Goal: Transaction & Acquisition: Book appointment/travel/reservation

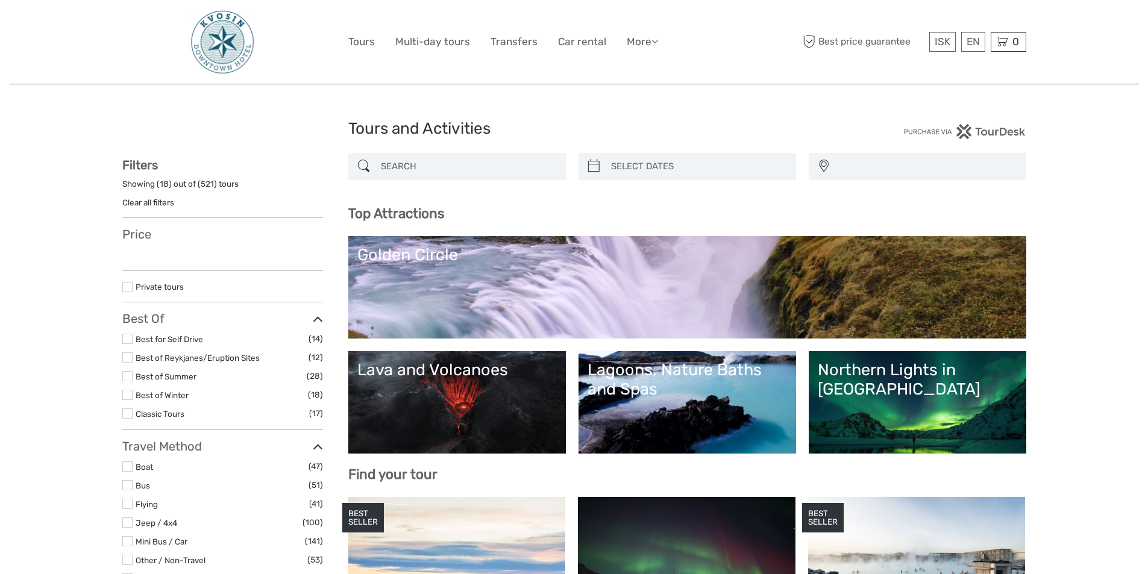
select select
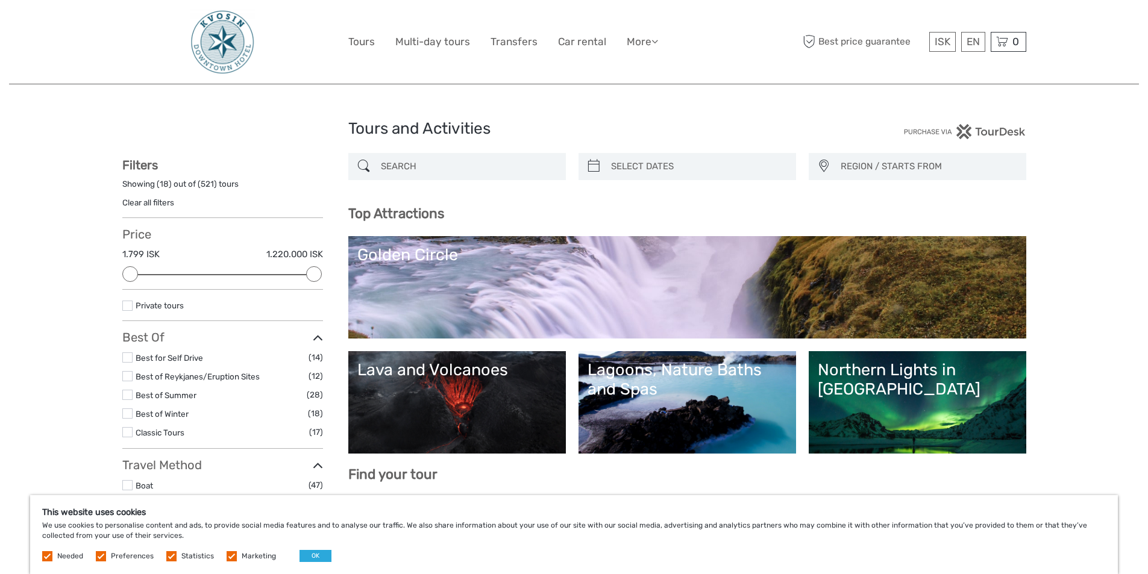
click at [452, 162] on input "search" at bounding box center [468, 166] width 184 height 21
paste input "Geldingardalur Volcano"
click at [413, 166] on input "Geldingardalur Volcano" at bounding box center [468, 166] width 184 height 21
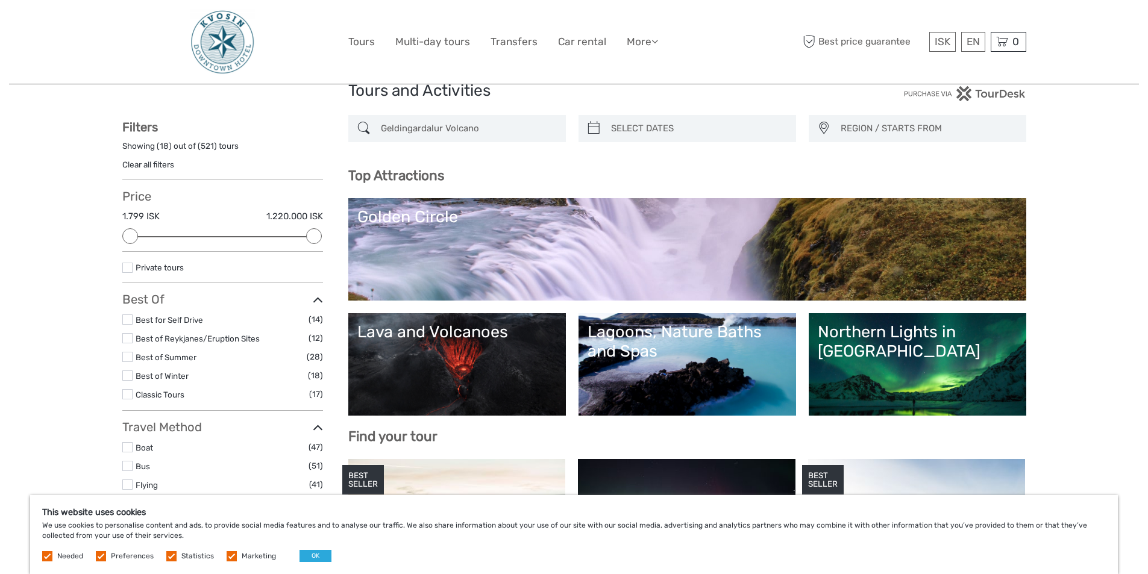
click at [413, 155] on div "Geldingardalur Volcano REGION / STARTS FROM Capital Region North Reykjanes / Ke…" at bounding box center [687, 135] width 678 height 40
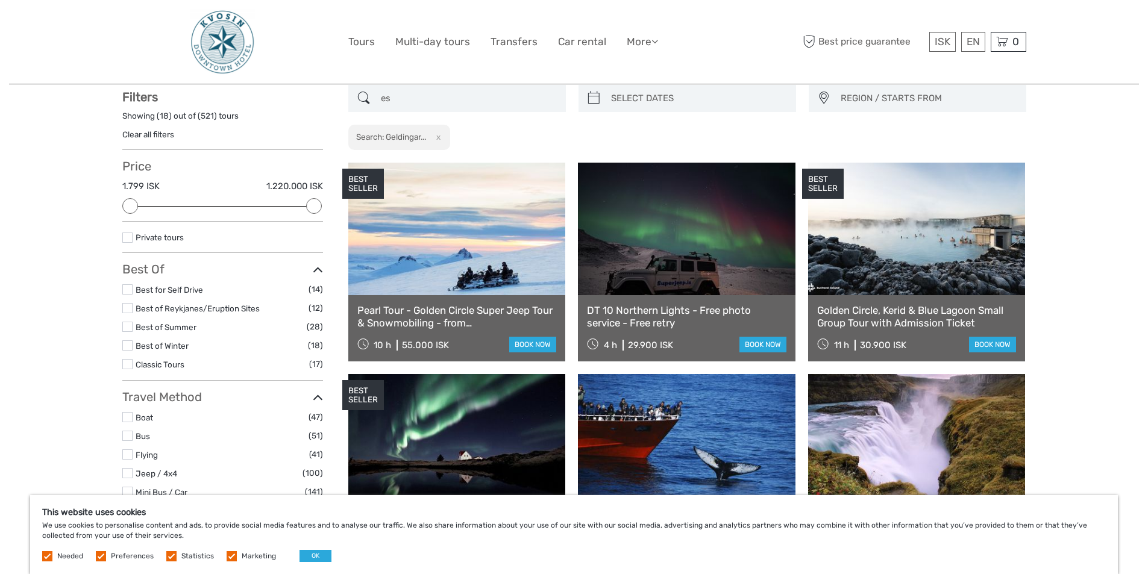
scroll to position [69, 0]
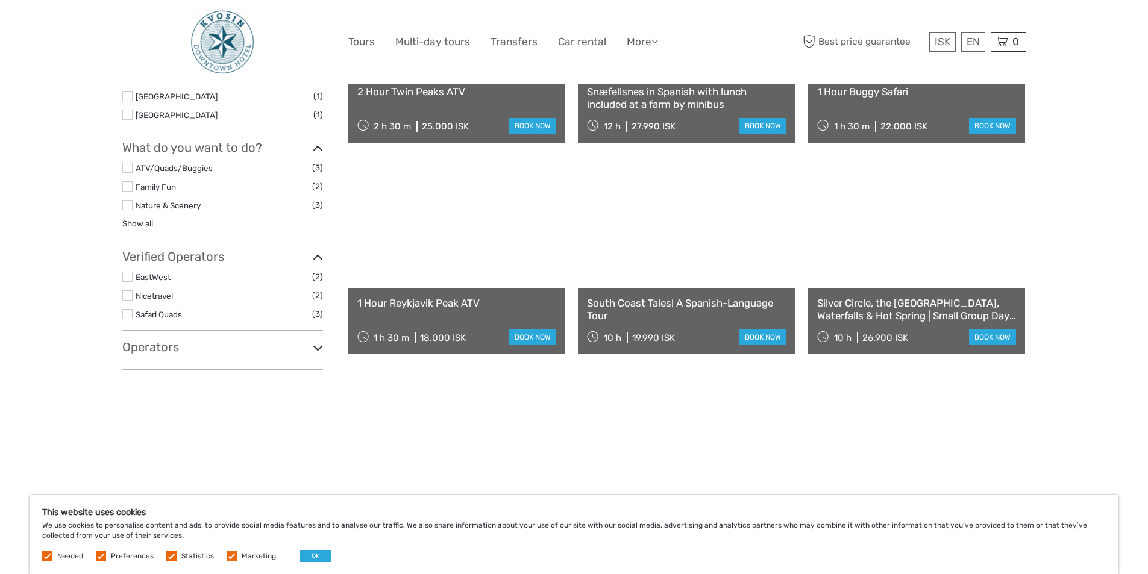
scroll to position [490, 0]
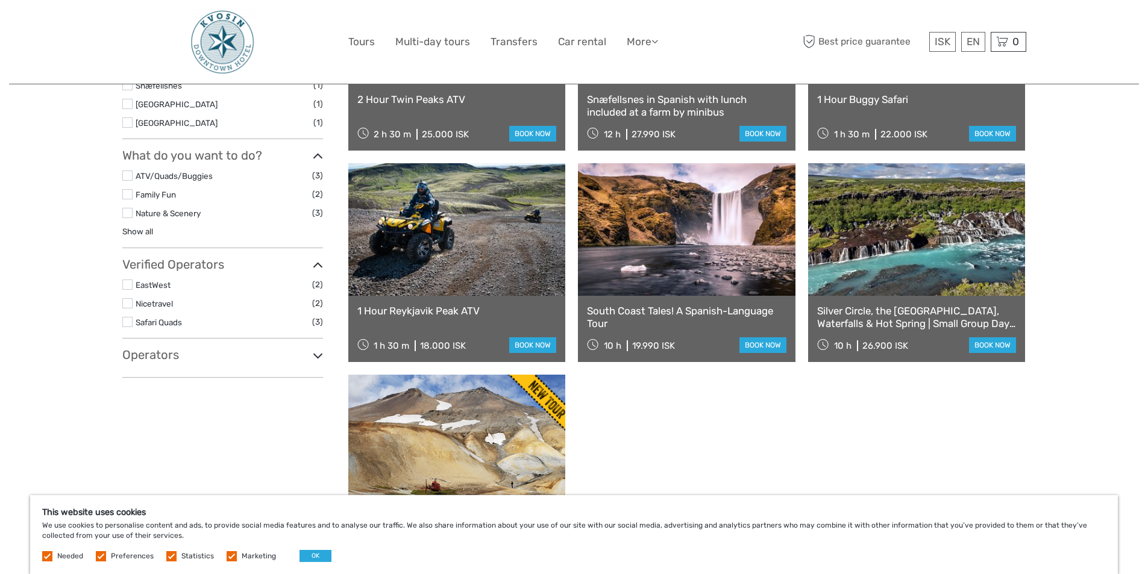
type input "esja"
click at [417, 313] on link "1 Hour Reykjavik Peak ATV" at bounding box center [456, 311] width 199 height 12
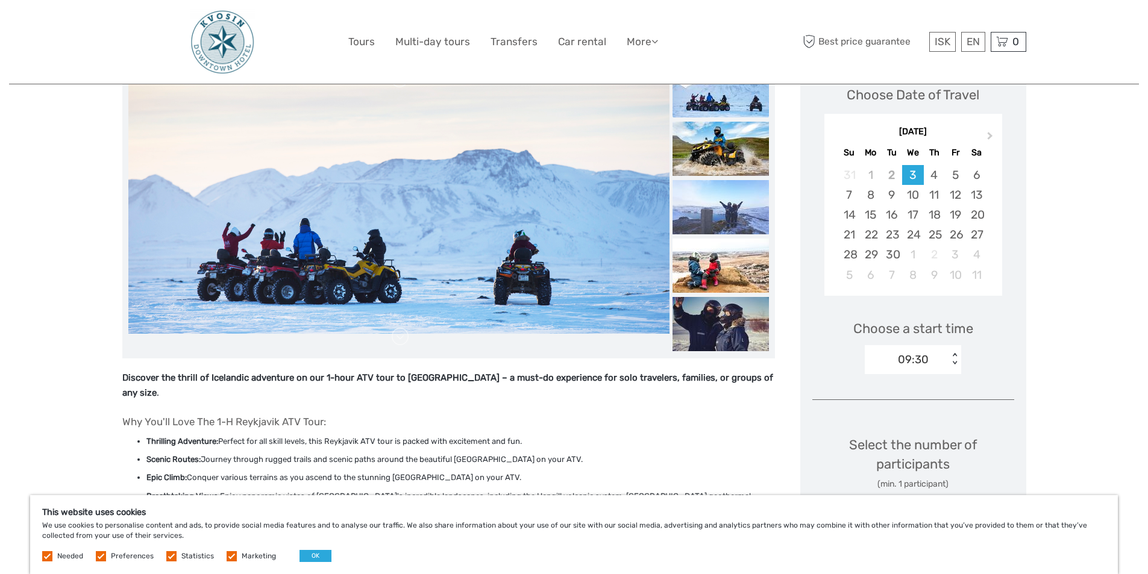
scroll to position [181, 0]
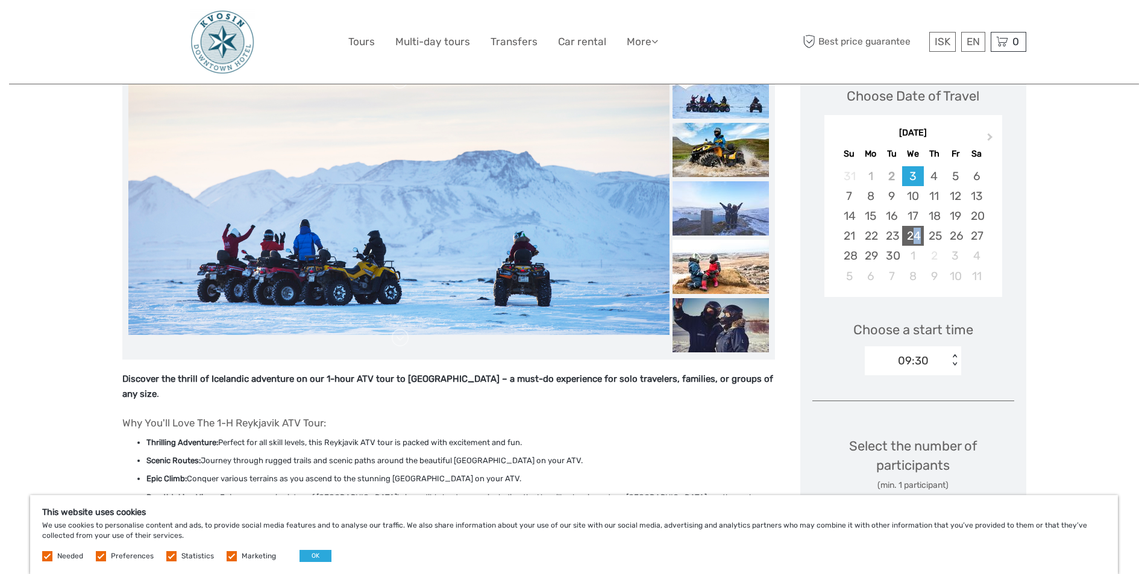
click at [916, 234] on div "24" at bounding box center [912, 236] width 21 height 20
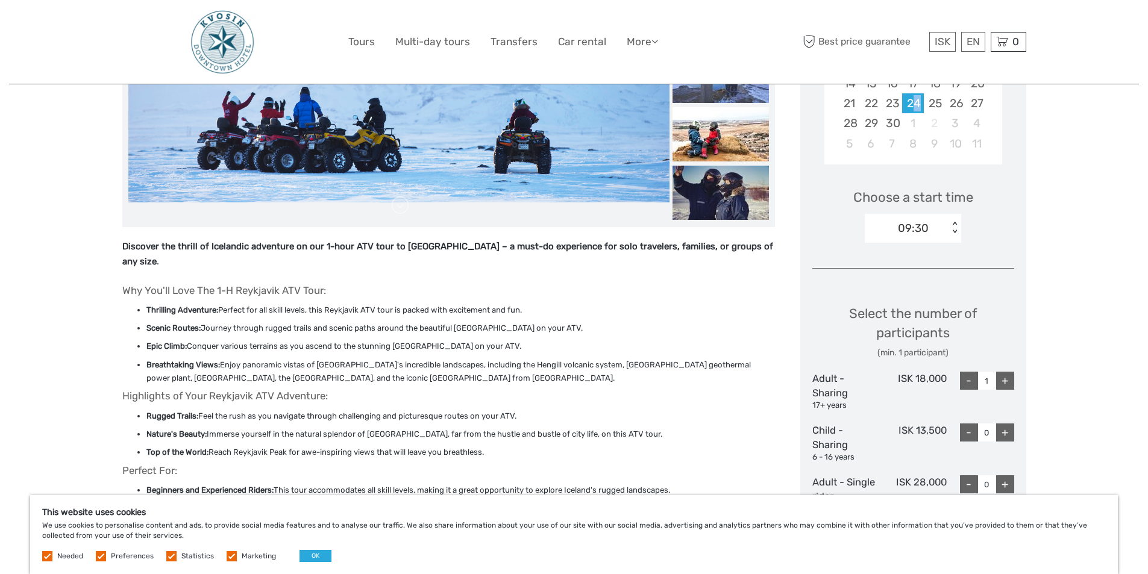
scroll to position [361, 0]
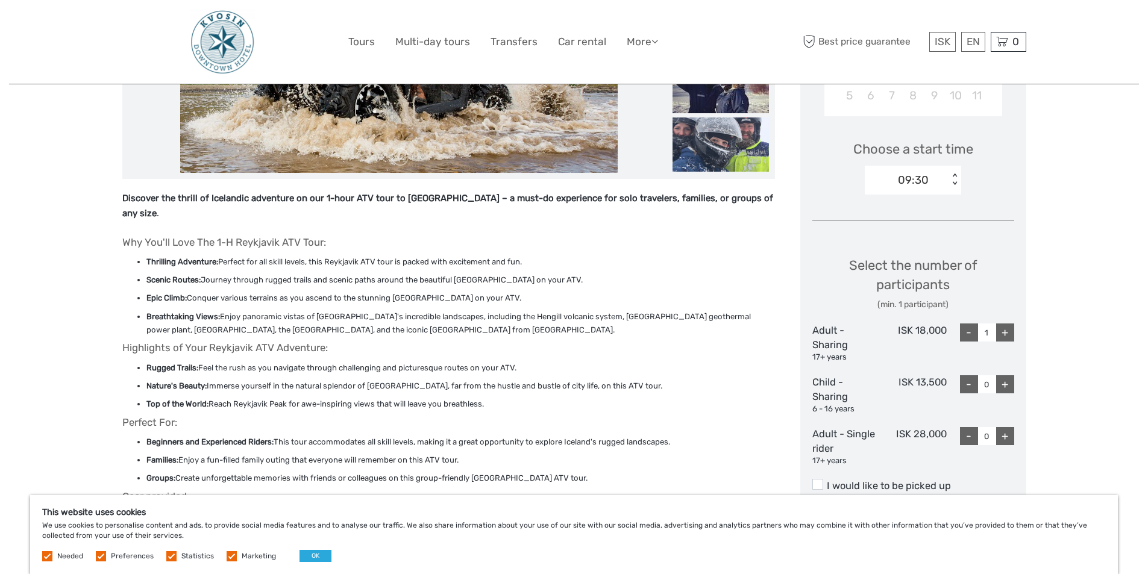
click at [915, 180] on div "09:30" at bounding box center [913, 180] width 31 height 16
click at [821, 278] on div "Select the number of participants (min. 1 participant)" at bounding box center [913, 283] width 202 height 55
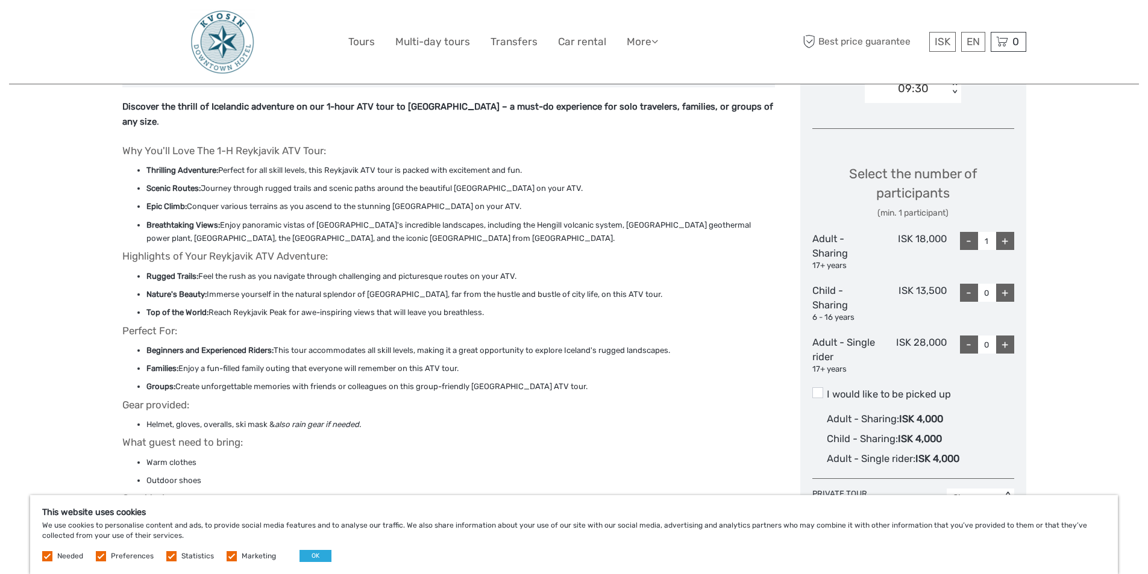
scroll to position [482, 0]
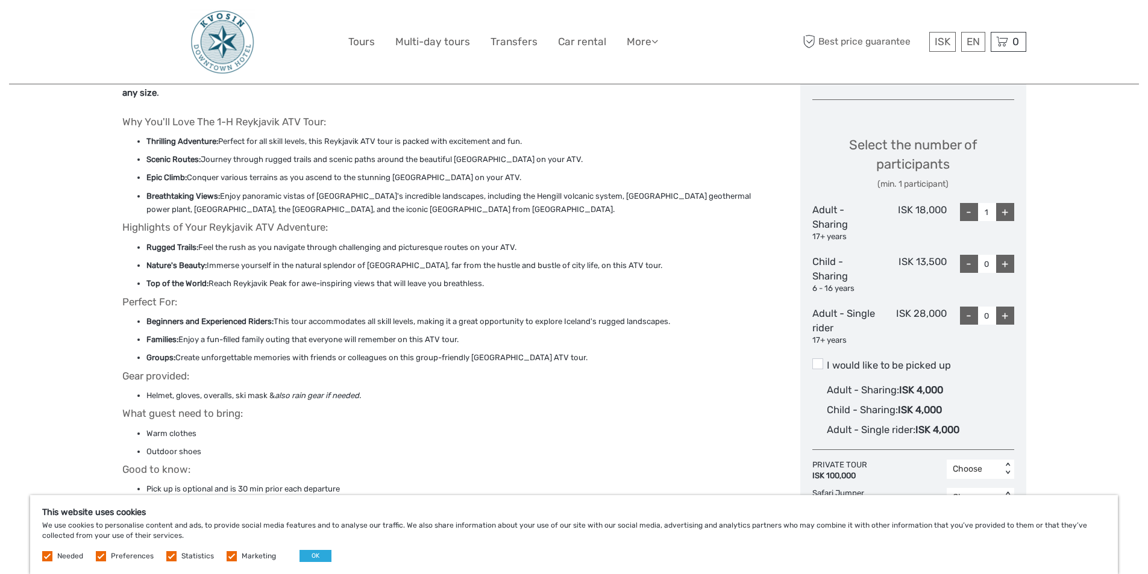
click at [1002, 216] on div "+" at bounding box center [1005, 212] width 18 height 18
type input "2"
click at [1004, 316] on div "+" at bounding box center [1005, 316] width 18 height 18
type input "1"
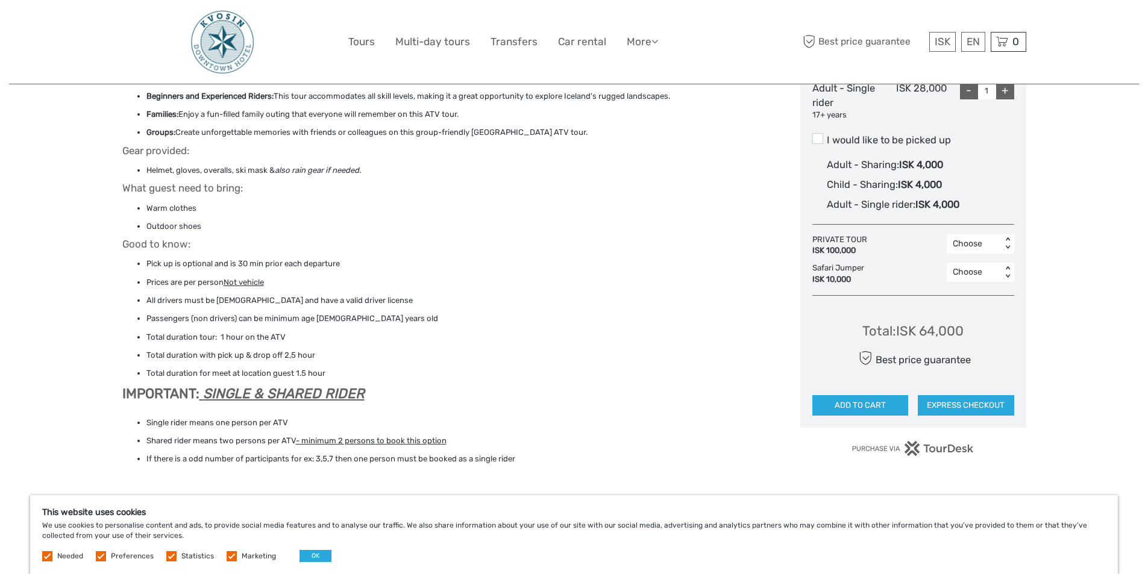
scroll to position [723, 0]
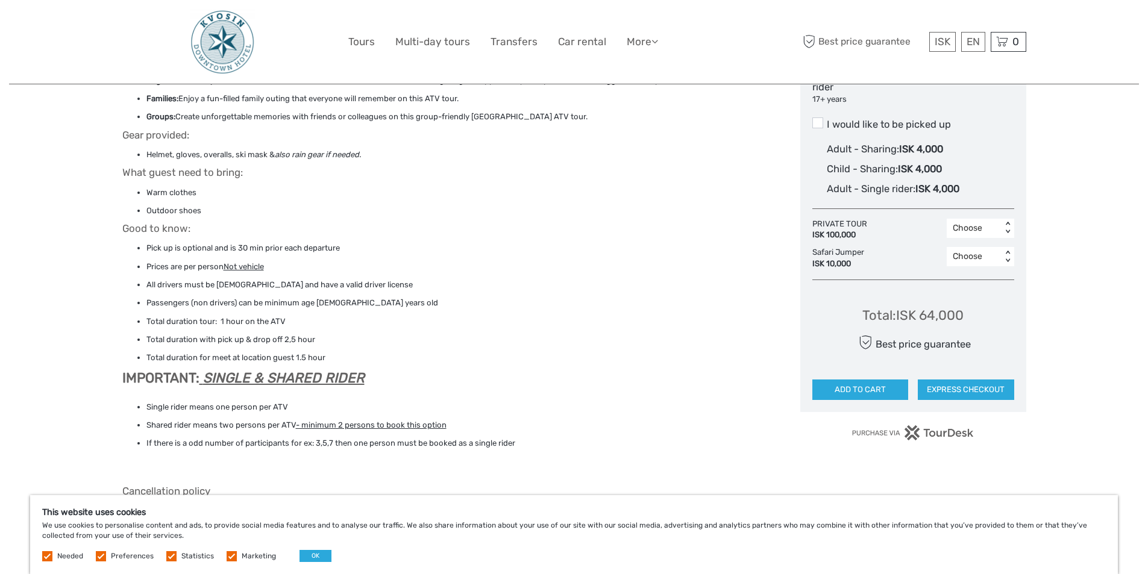
click at [837, 121] on label "I would like to be picked up" at bounding box center [913, 124] width 202 height 14
click at [827, 120] on input "I would like to be picked up" at bounding box center [827, 120] width 0 height 0
drag, startPoint x: 898, startPoint y: 320, endPoint x: 963, endPoint y: 322, distance: 64.5
click at [962, 322] on div "Total : ISK 76,000" at bounding box center [912, 315] width 99 height 19
copy div "ISK 76,000"
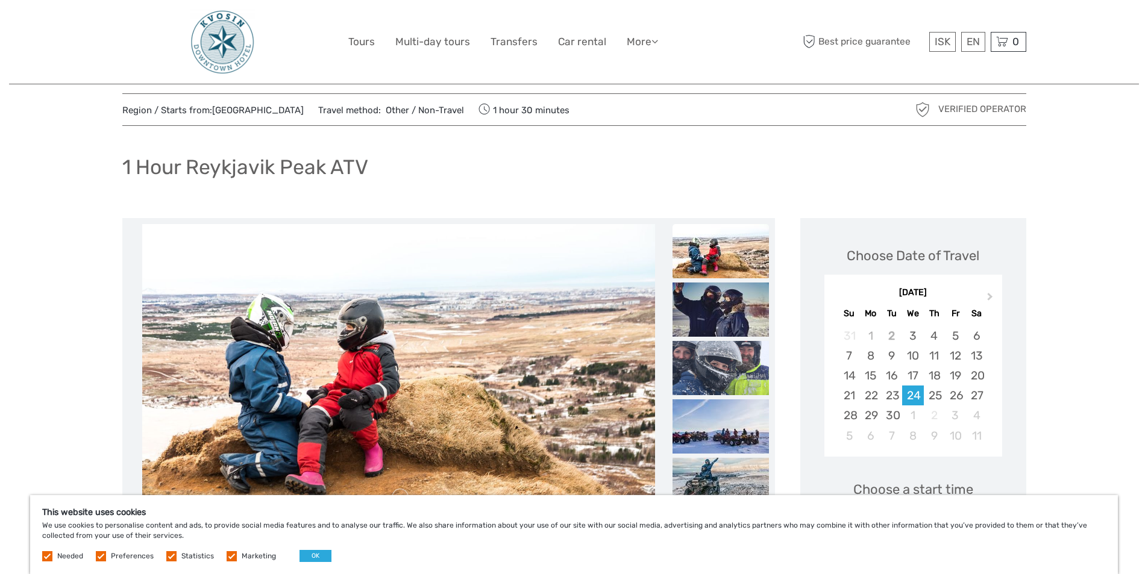
scroll to position [0, 0]
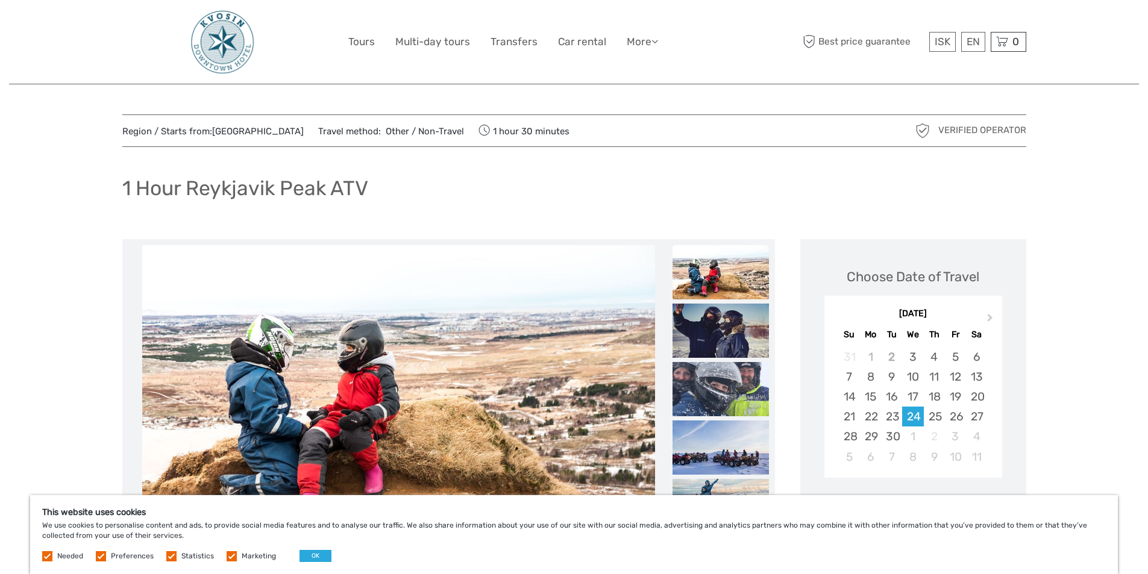
click at [365, 51] on div "ISK ISK € $ £ EN English Español Deutsch Tours Multi-day tours Transfers Car re…" at bounding box center [574, 42] width 452 height 66
click at [363, 48] on link "Tours" at bounding box center [361, 41] width 27 height 17
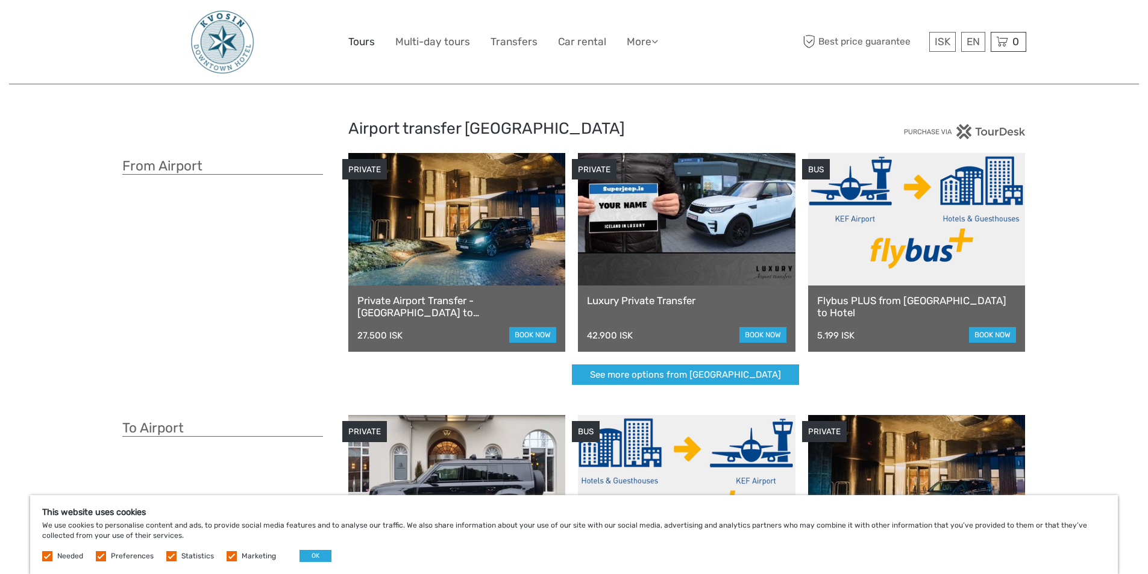
click at [363, 46] on link "Tours" at bounding box center [361, 41] width 27 height 17
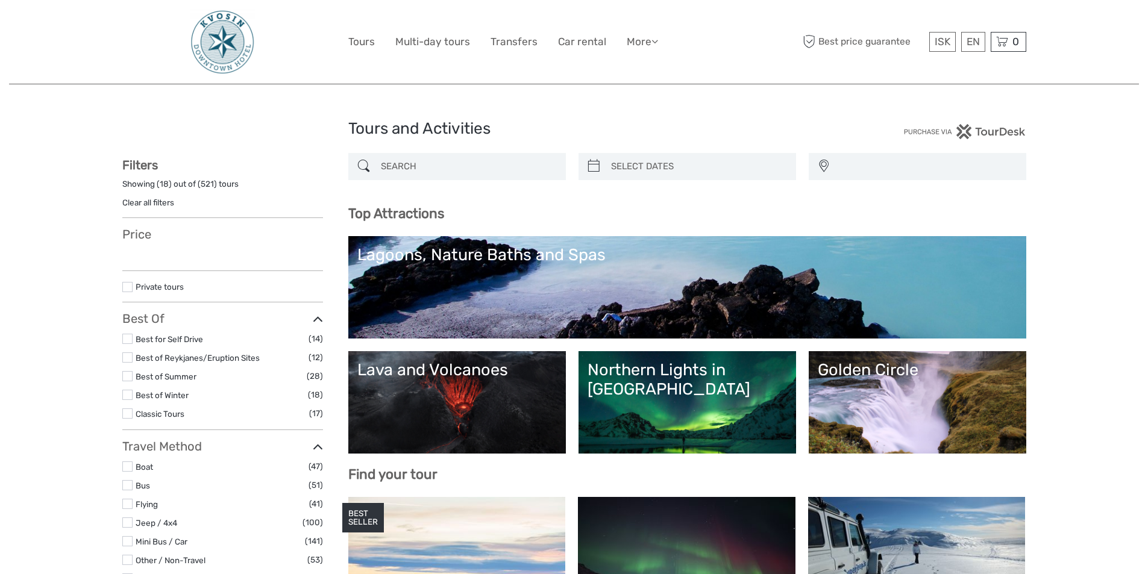
select select
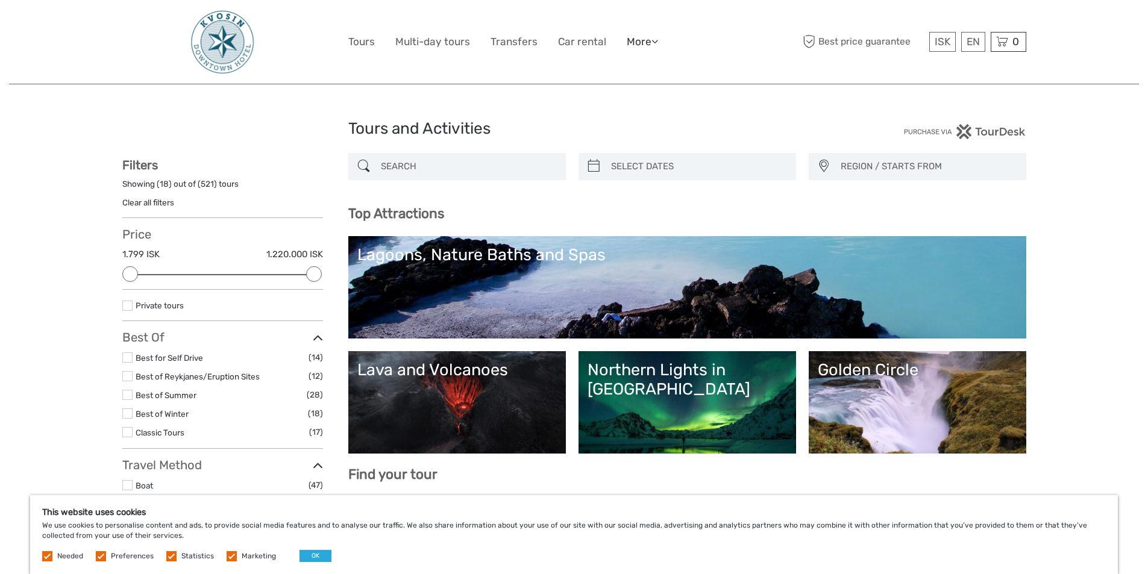
click at [651, 43] on link "More" at bounding box center [642, 41] width 31 height 17
click at [577, 45] on link "Car rental" at bounding box center [582, 41] width 48 height 17
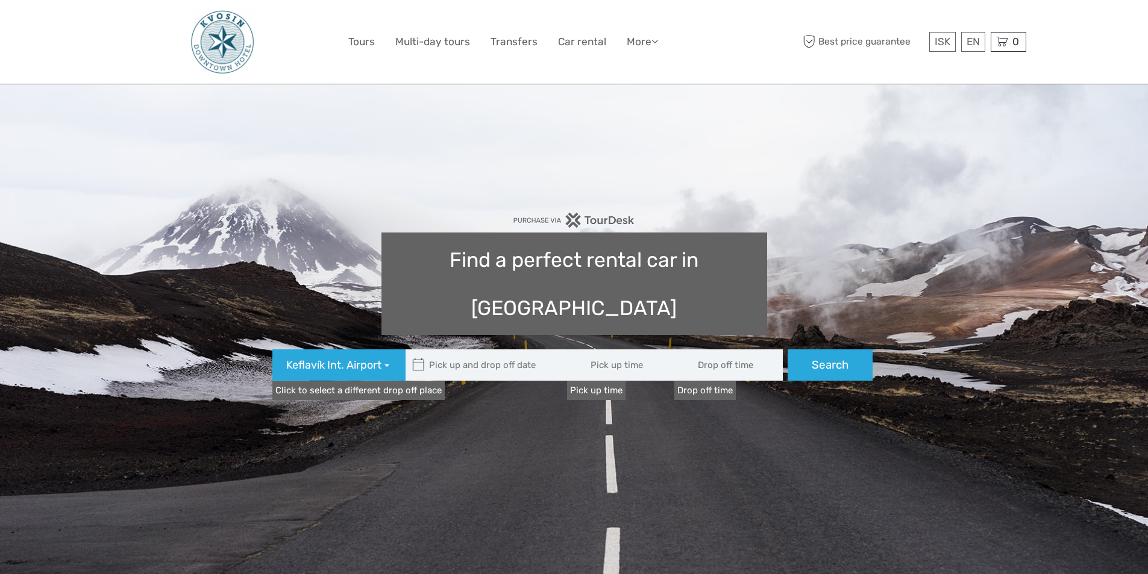
type input "08:00"
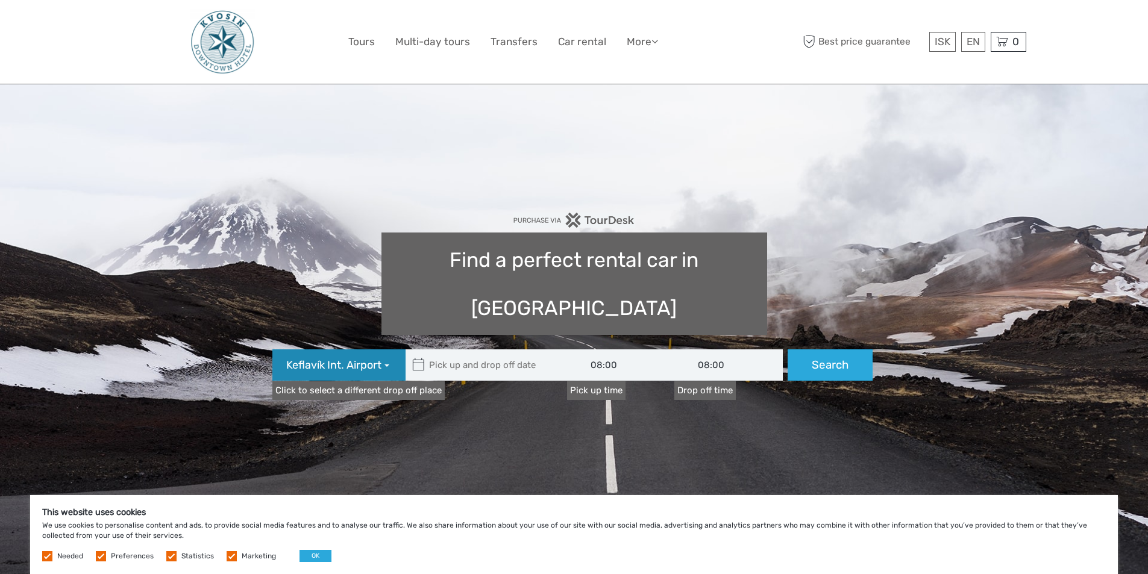
click at [380, 358] on span "Keflavík Int. Airport" at bounding box center [333, 366] width 95 height 16
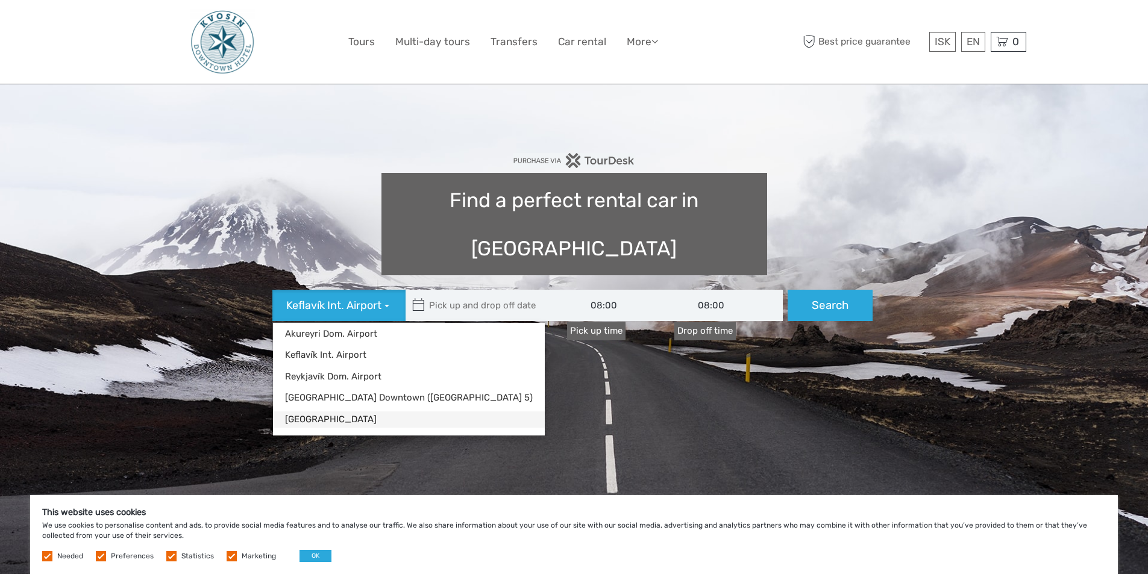
scroll to position [60, 0]
click at [381, 389] on link "Reykjavík Downtown (Flugvallarvegur 5)" at bounding box center [409, 397] width 272 height 16
type input "03/09/2025"
type input "04/09/2025"
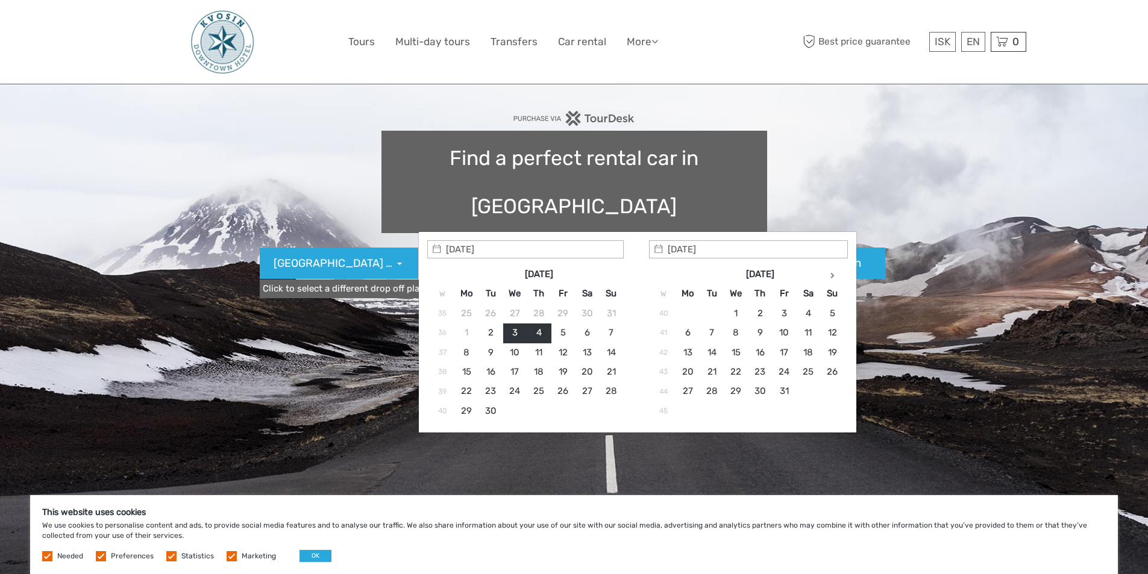
scroll to position [120, 0]
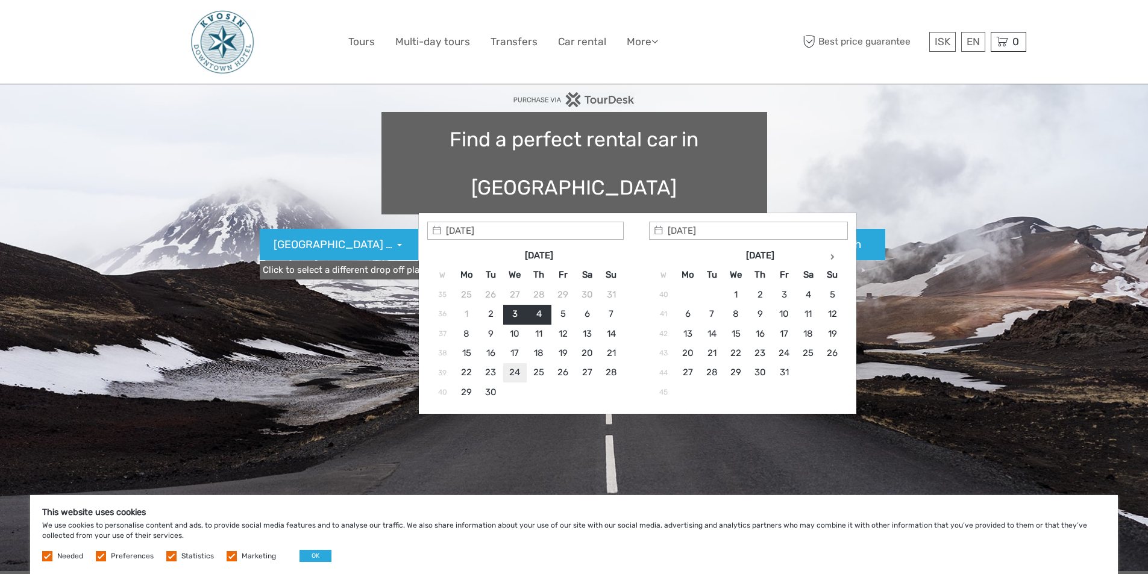
type input "24/09/2025"
drag, startPoint x: 513, startPoint y: 373, endPoint x: 514, endPoint y: 357, distance: 15.8
type input "24/09/2025"
type input "24/09/2025 - 24/09/2025"
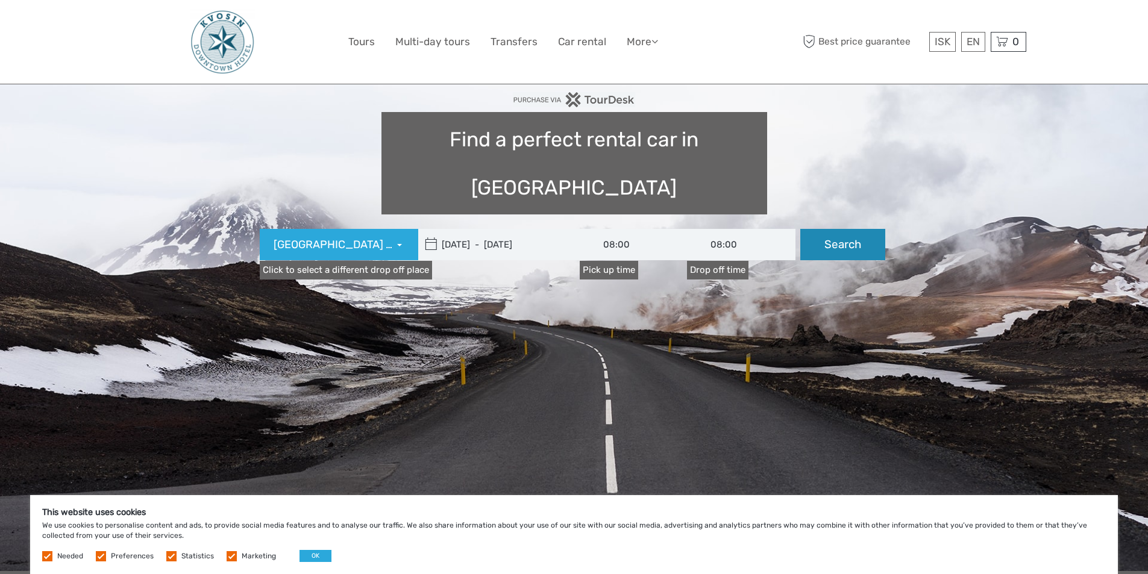
click at [843, 229] on button "Search" at bounding box center [842, 244] width 85 height 31
type input "24/09/2025 - 24/09/2025"
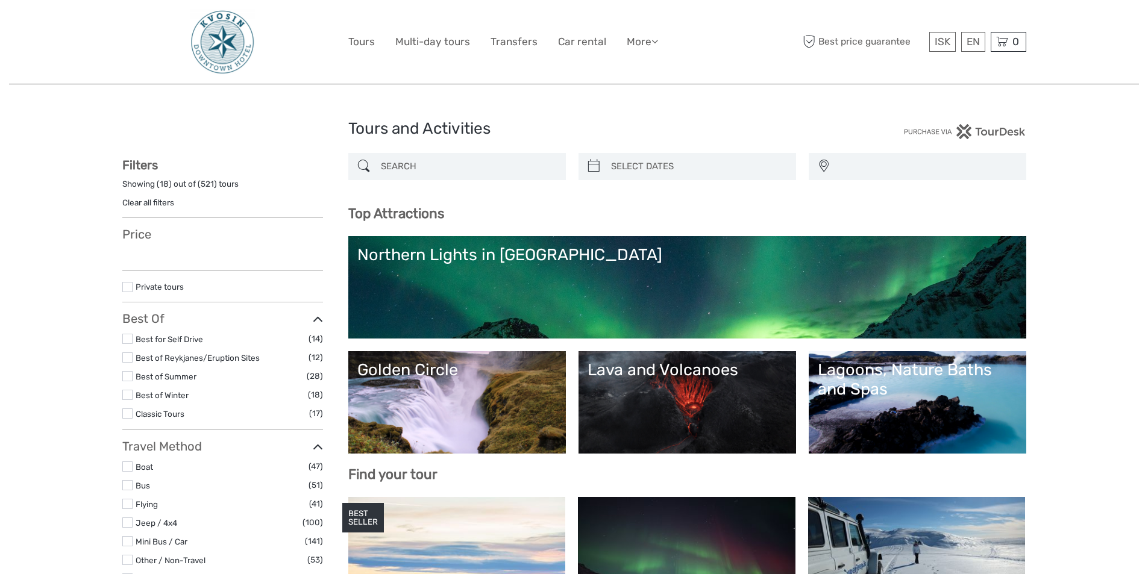
select select
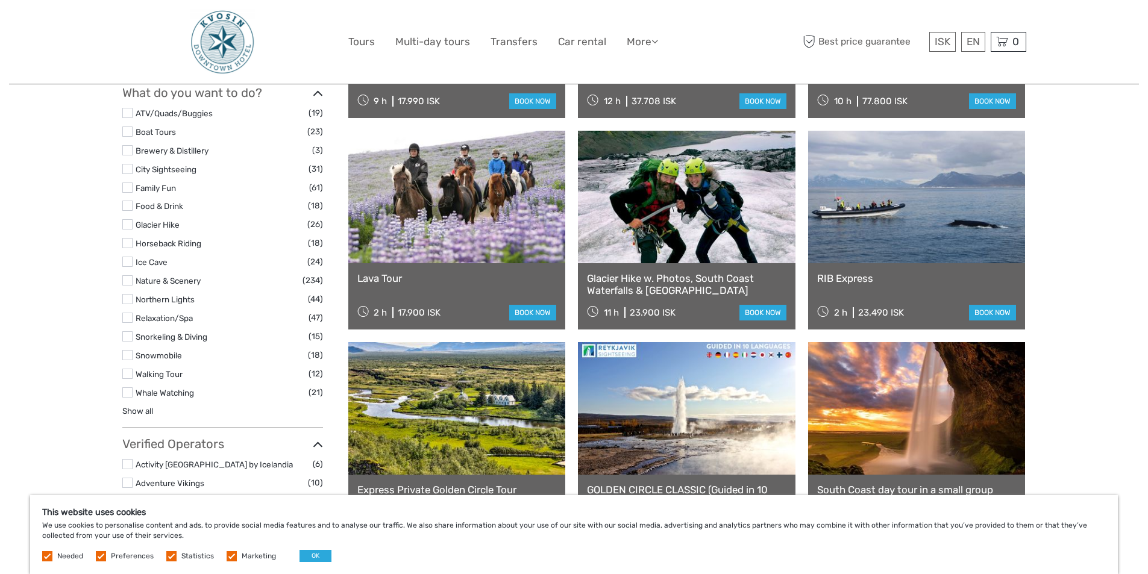
scroll to position [964, 0]
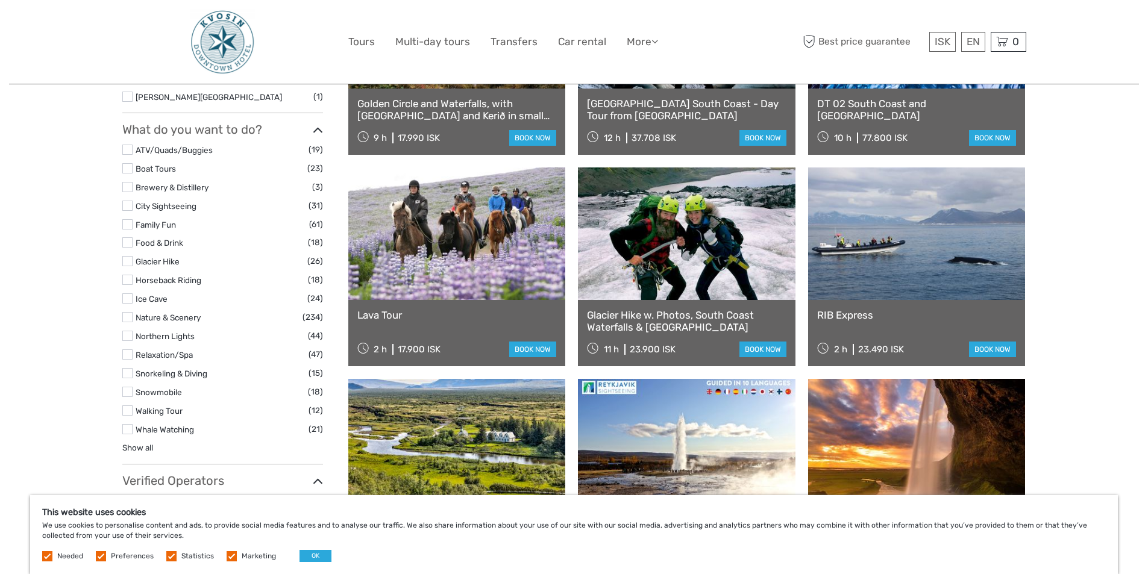
click at [132, 449] on link "Show all" at bounding box center [137, 448] width 31 height 10
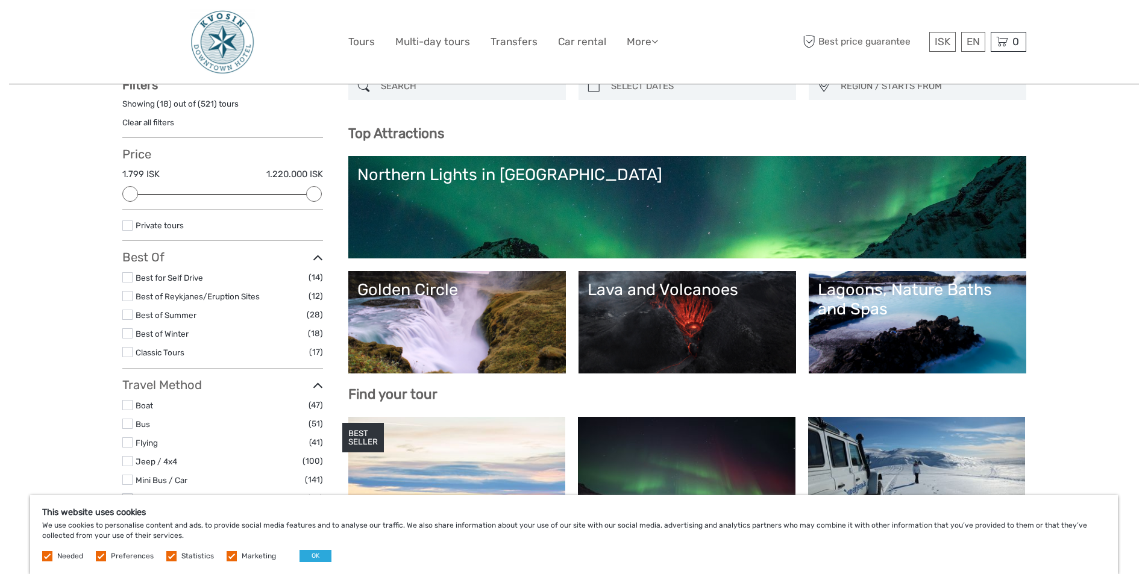
scroll to position [0, 0]
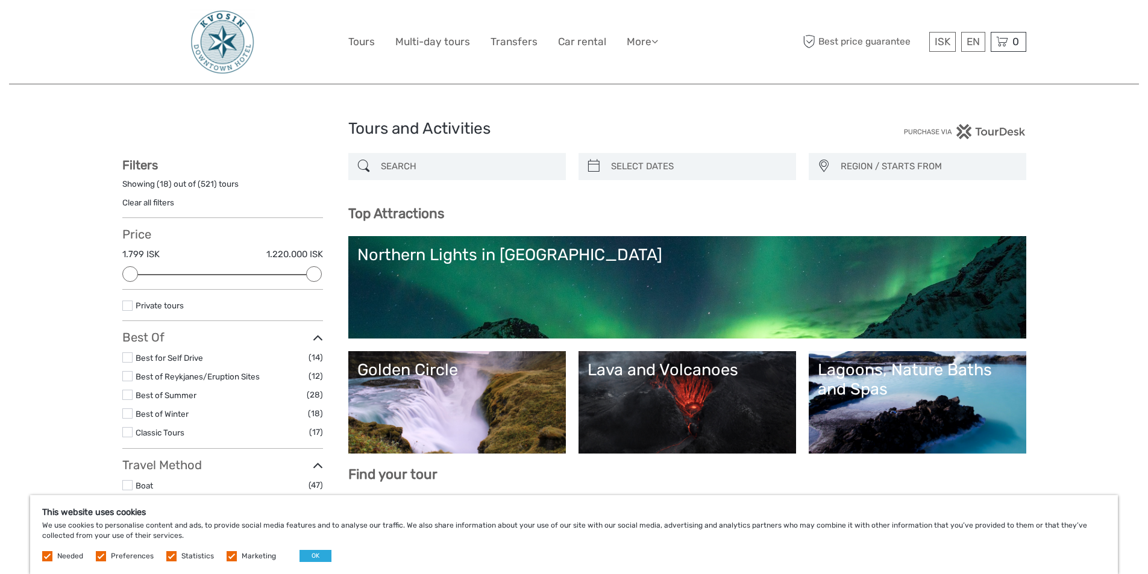
type input "02/09/2025"
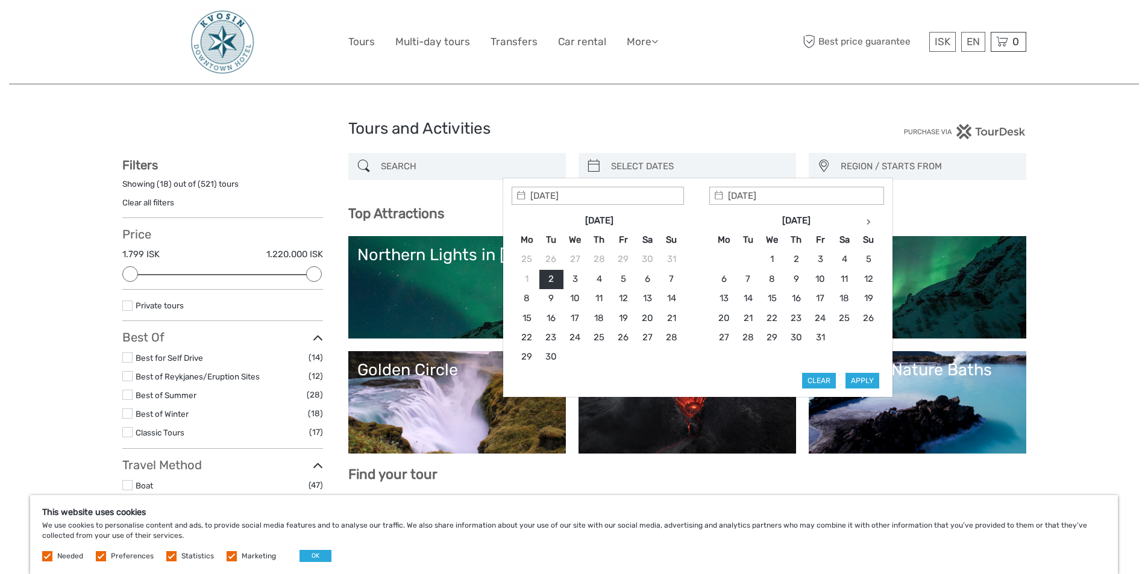
click at [669, 166] on input "search" at bounding box center [698, 166] width 184 height 21
type input "24/09/2025"
click at [862, 384] on button "Apply" at bounding box center [862, 381] width 34 height 16
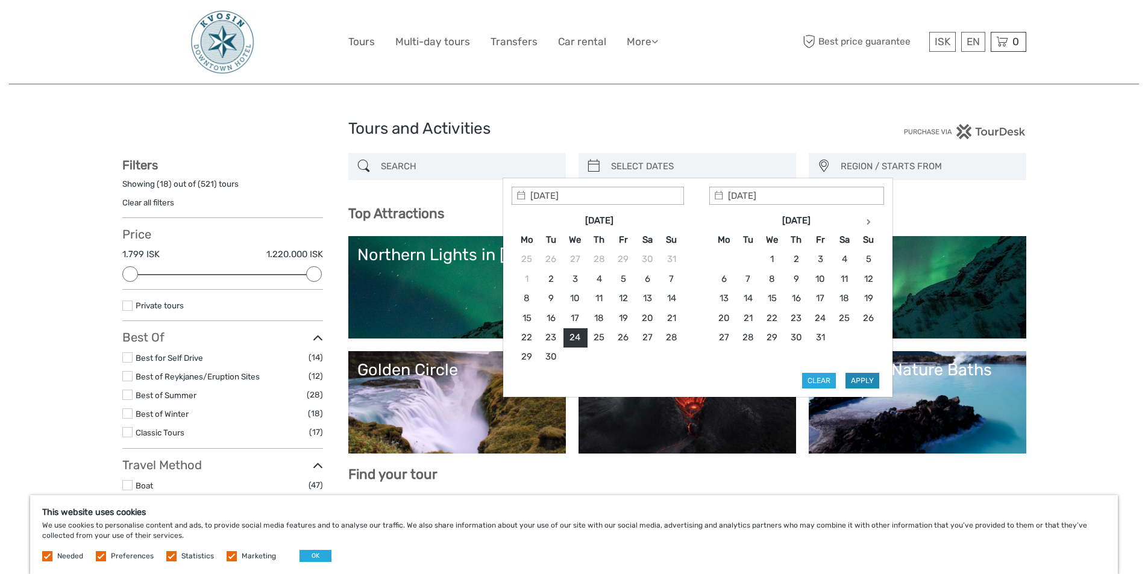
type input "24/09/2025 - 24/09/2025"
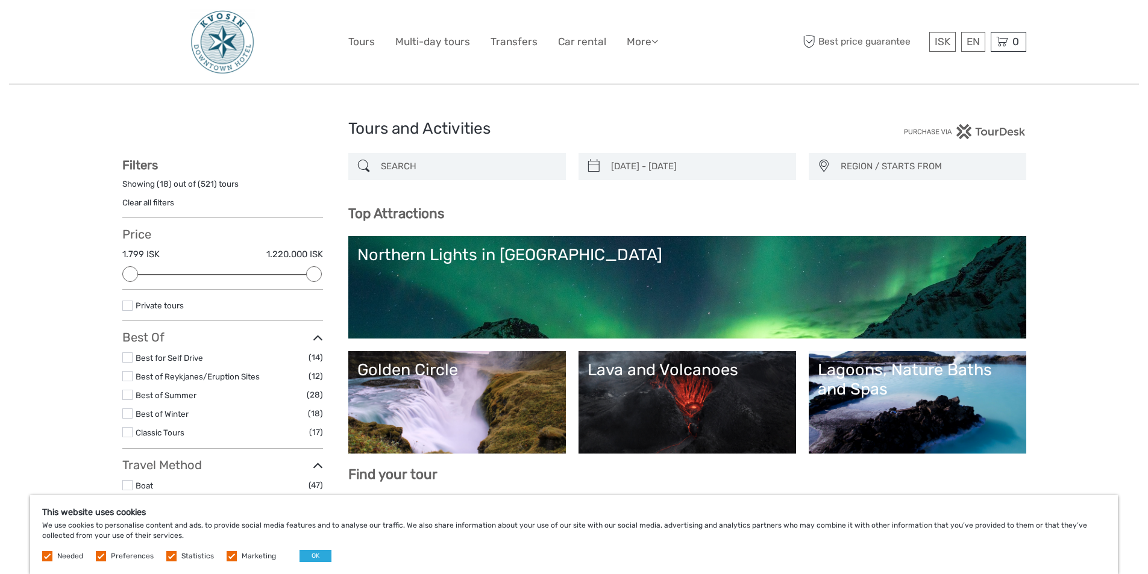
click at [886, 160] on span "REGION / STARTS FROM" at bounding box center [927, 167] width 185 height 20
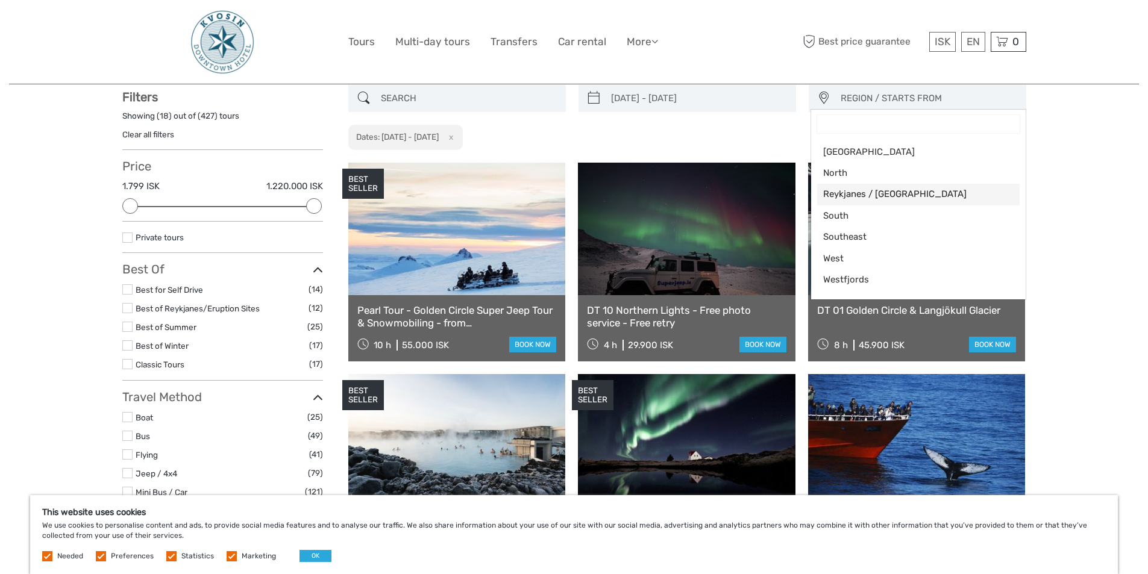
scroll to position [69, 0]
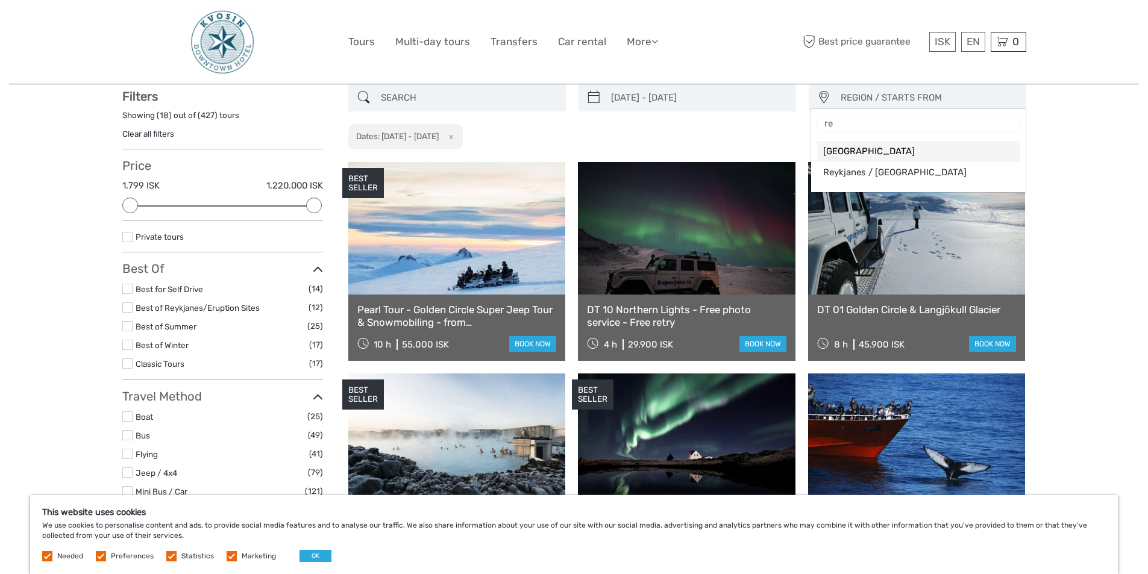
type input "rey"
click at [933, 146] on span "Reykjanes / Keflavík" at bounding box center [908, 151] width 170 height 13
select select "Reykjanes / Keflavík"
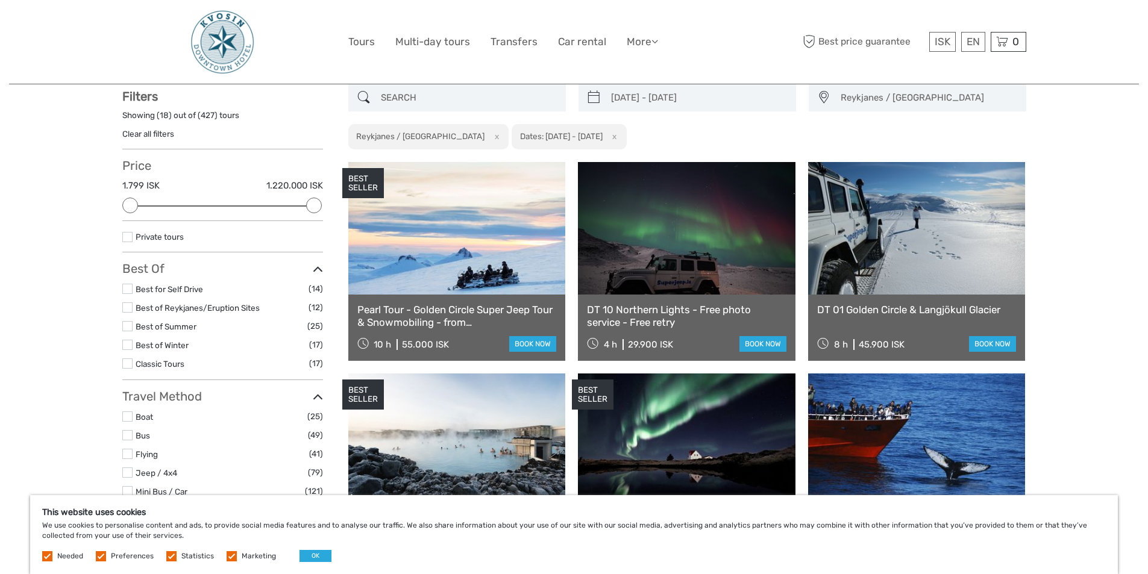
scroll to position [14, 0]
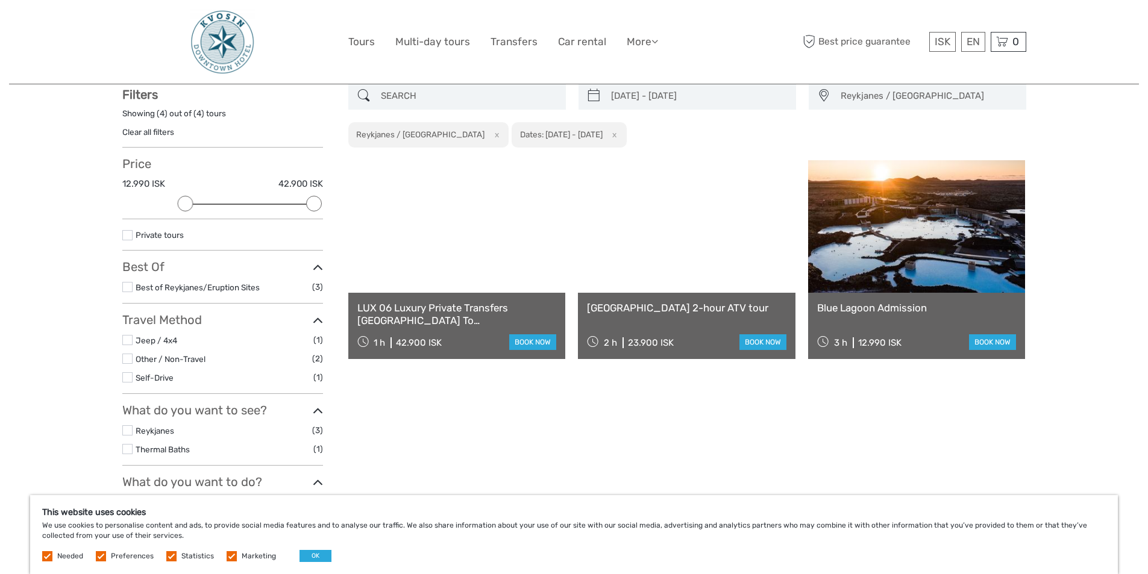
scroll to position [69, 0]
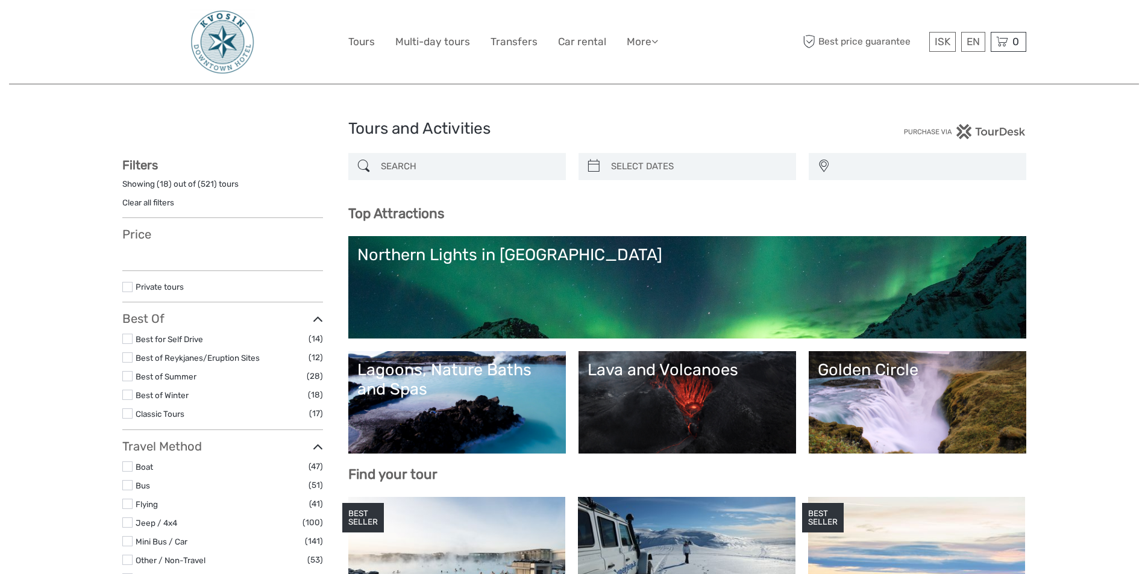
select select
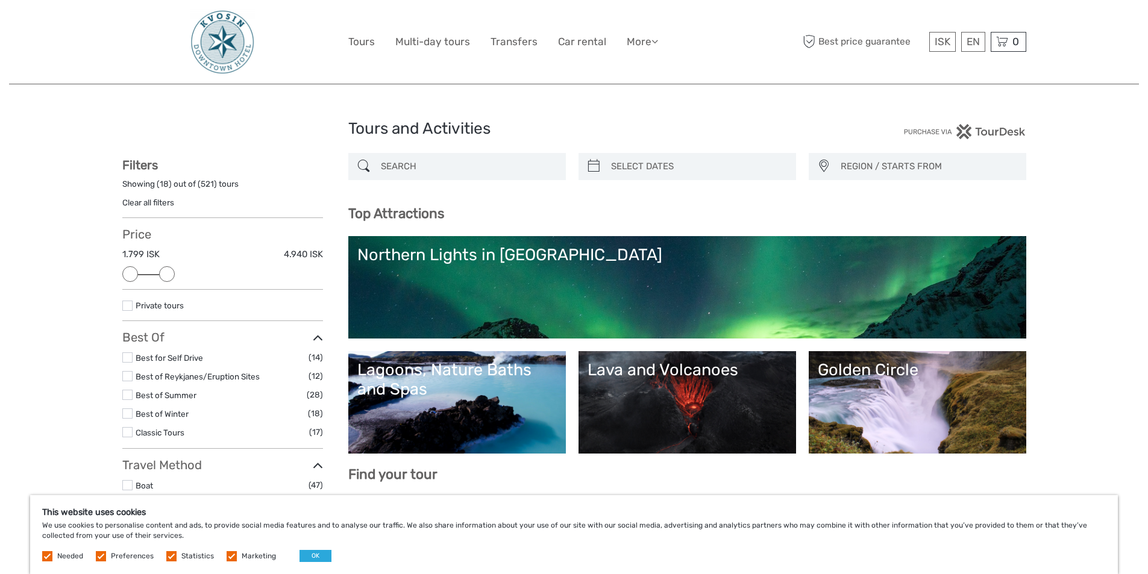
drag, startPoint x: 317, startPoint y: 276, endPoint x: 172, endPoint y: 275, distance: 144.6
click at [172, 275] on div at bounding box center [167, 274] width 16 height 16
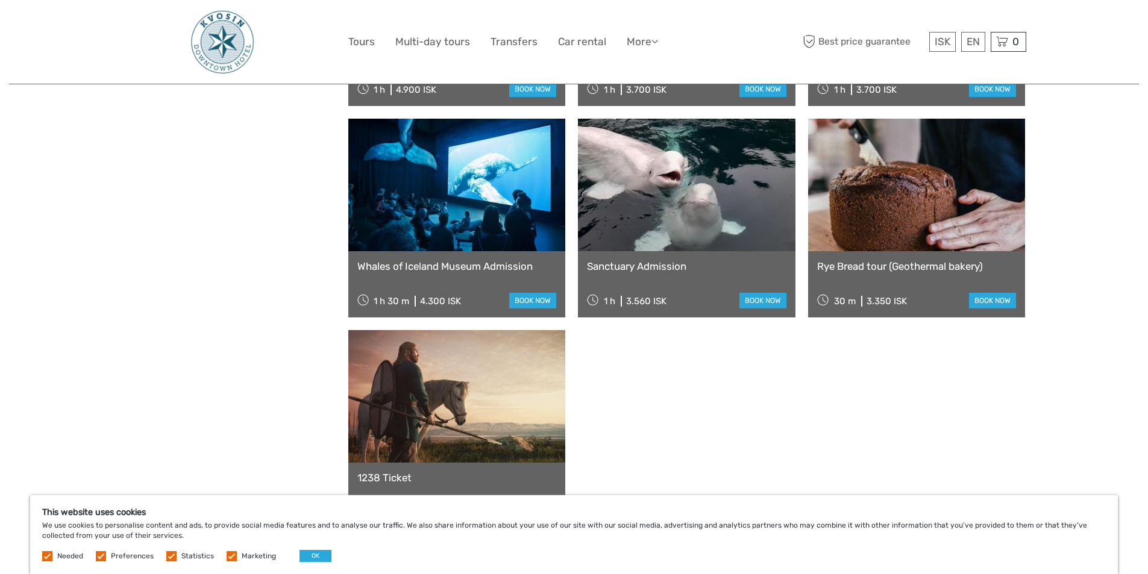
scroll to position [792, 0]
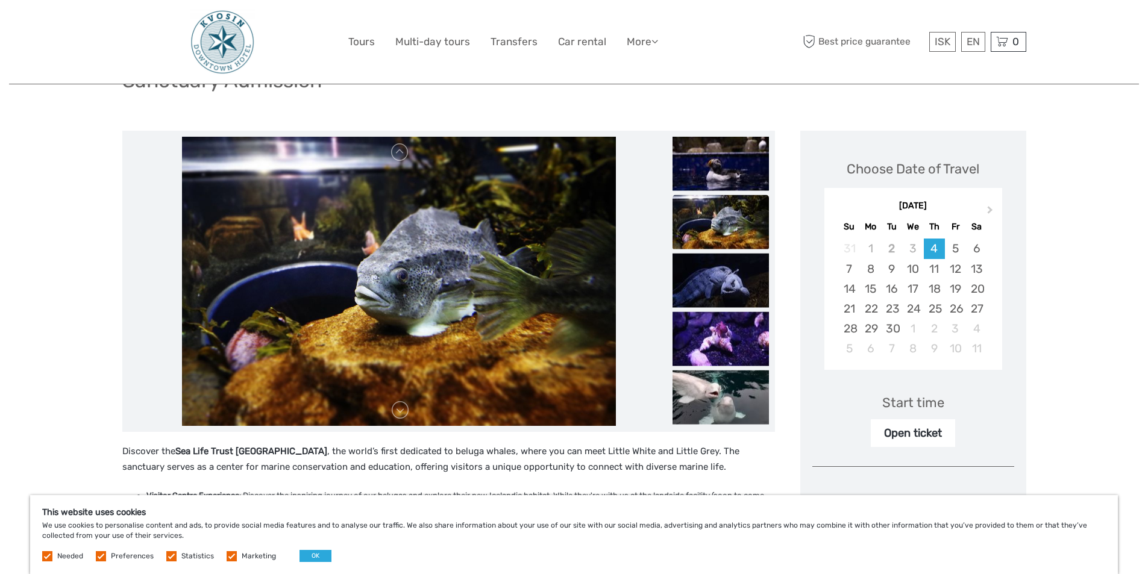
scroll to position [60, 0]
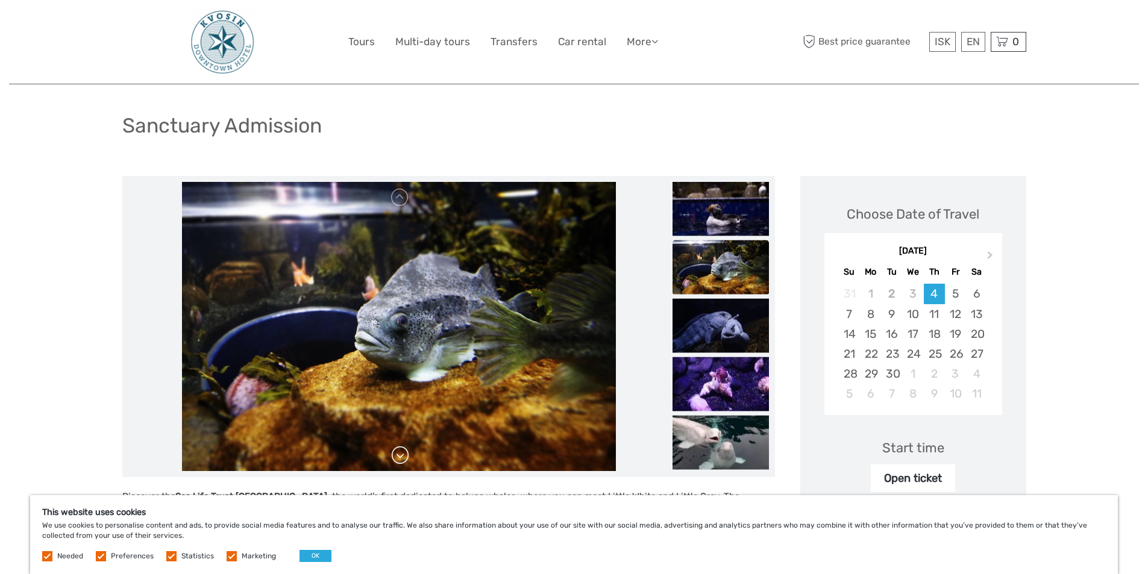
click at [404, 460] on link at bounding box center [399, 455] width 19 height 19
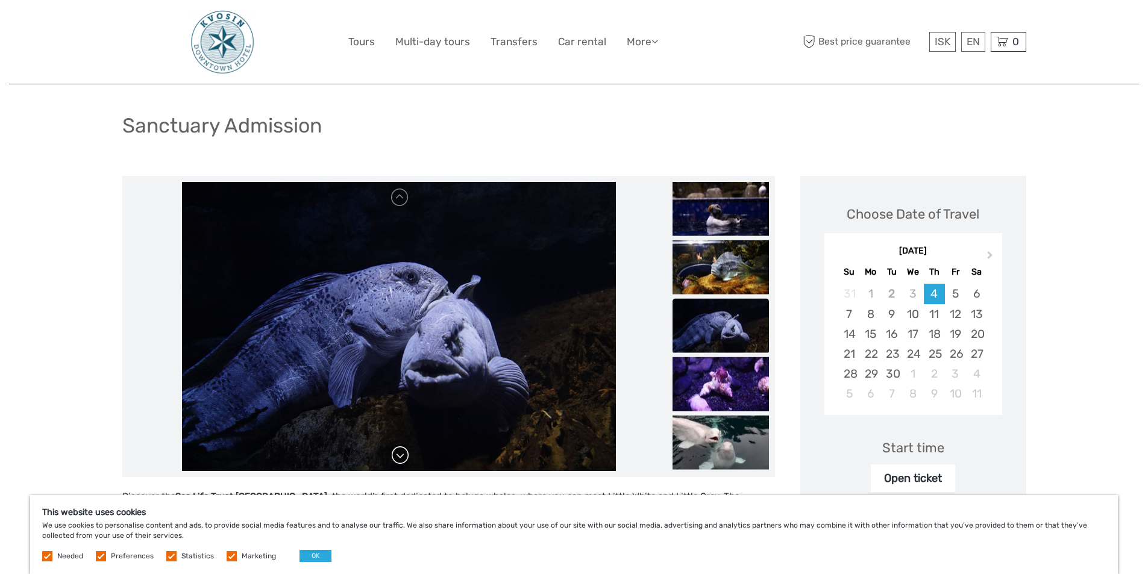
click at [404, 460] on link at bounding box center [399, 455] width 19 height 19
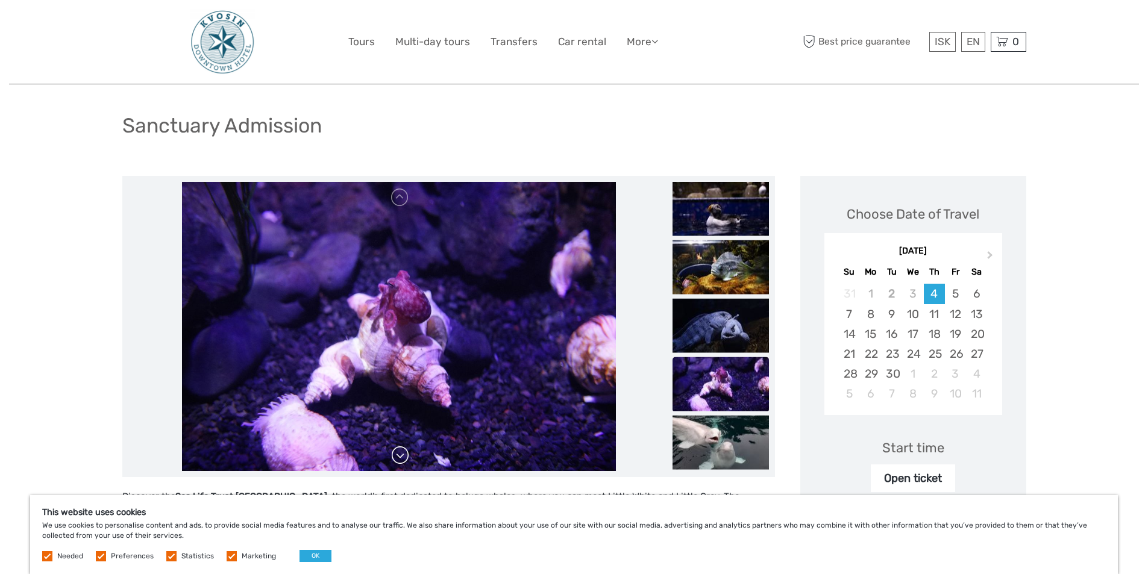
click at [404, 460] on link at bounding box center [399, 455] width 19 height 19
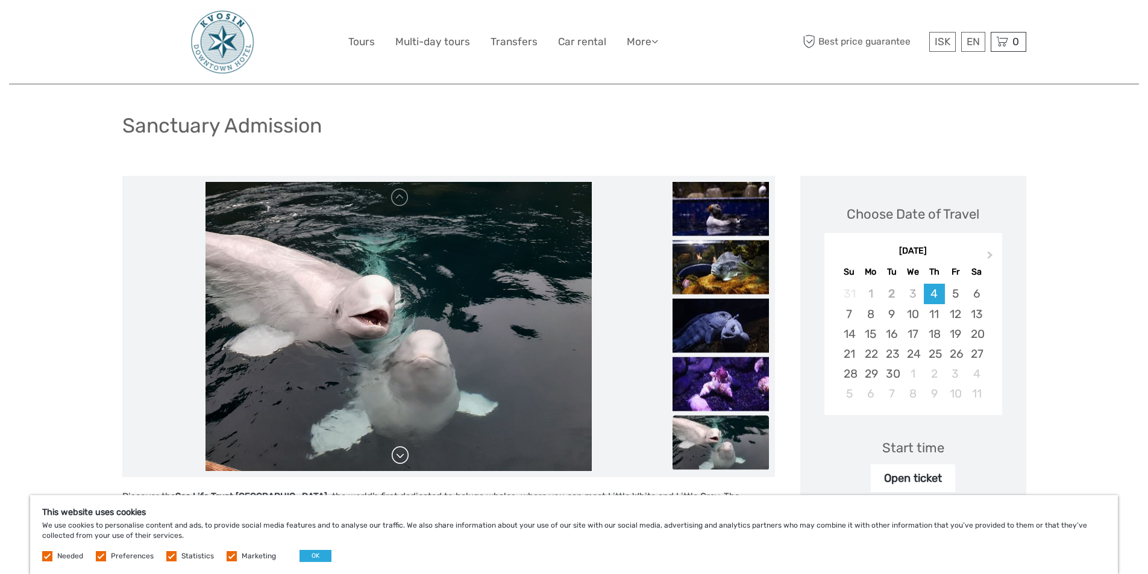
click at [404, 460] on link at bounding box center [399, 455] width 19 height 19
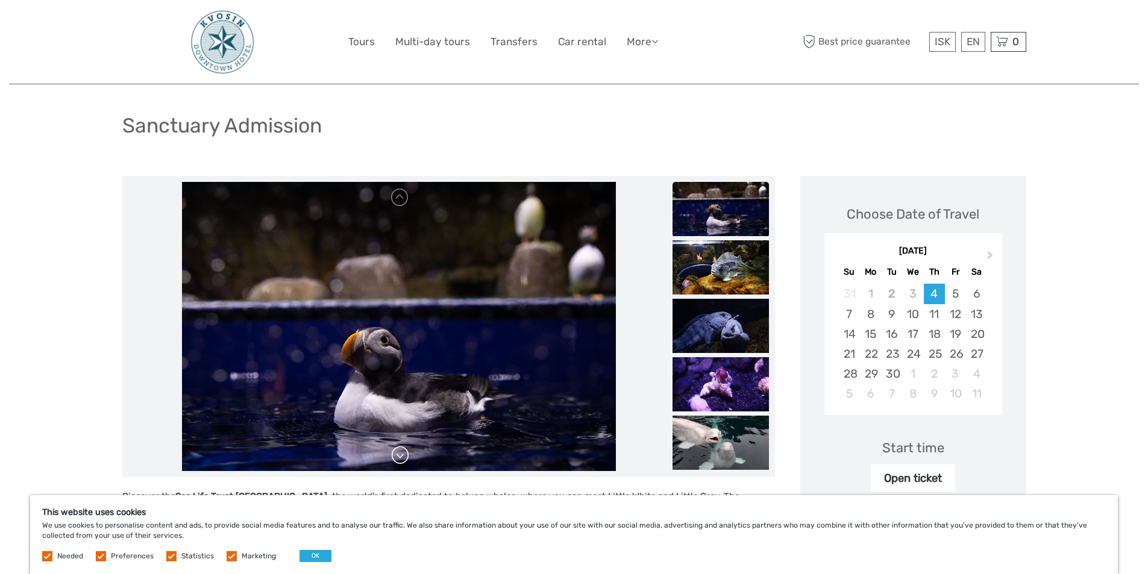
click at [404, 460] on link at bounding box center [399, 455] width 19 height 19
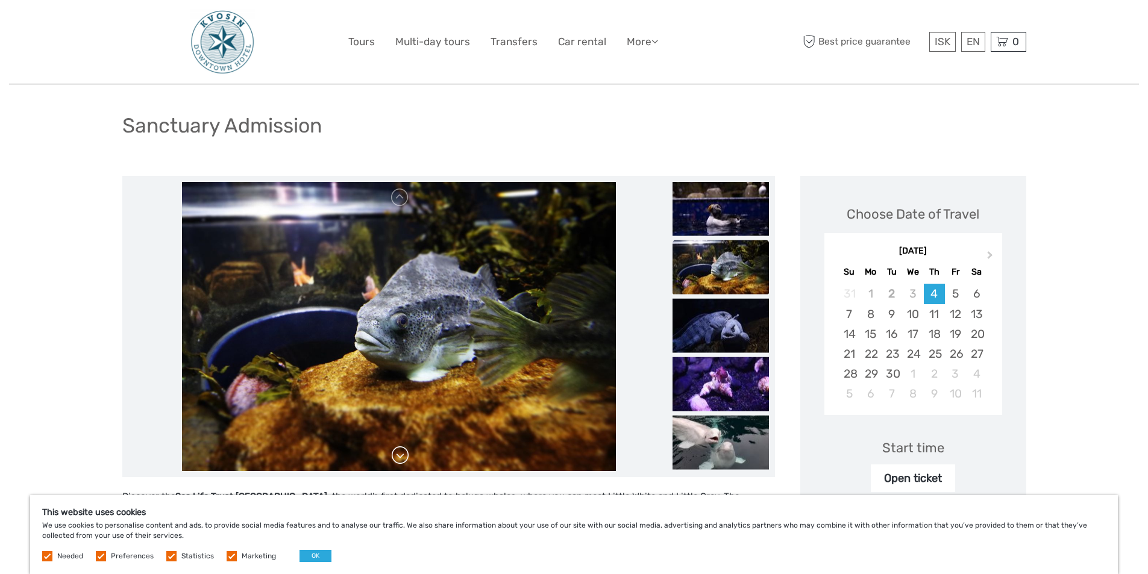
click at [404, 460] on link at bounding box center [399, 455] width 19 height 19
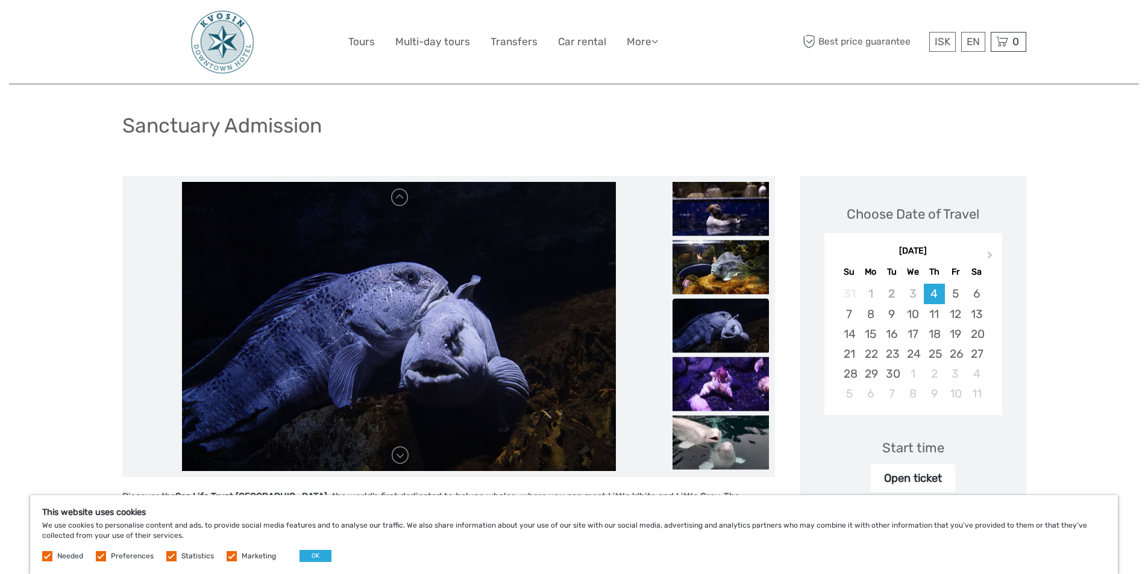
click at [643, 125] on div "Sanctuary Admission" at bounding box center [574, 130] width 904 height 44
